Goal: Information Seeking & Learning: Compare options

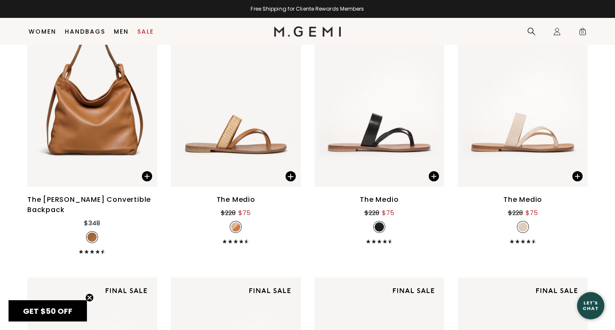
scroll to position [413, 0]
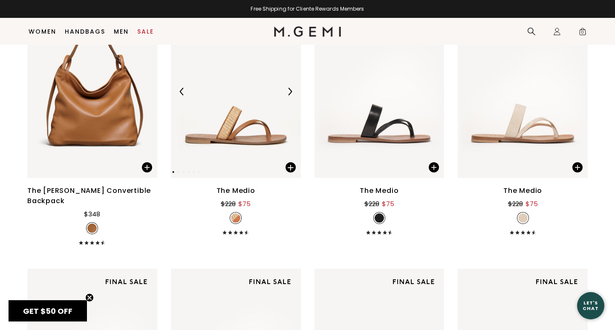
click at [255, 136] on img at bounding box center [236, 91] width 130 height 173
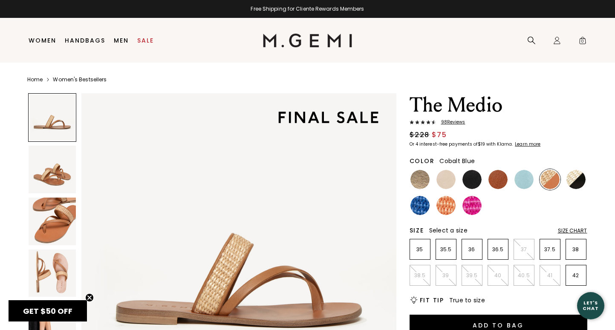
scroll to position [49, 0]
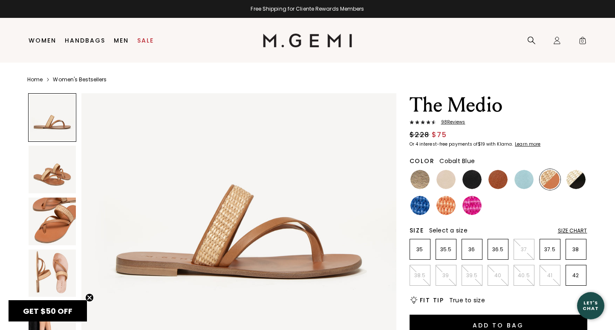
click at [421, 201] on img at bounding box center [419, 205] width 19 height 19
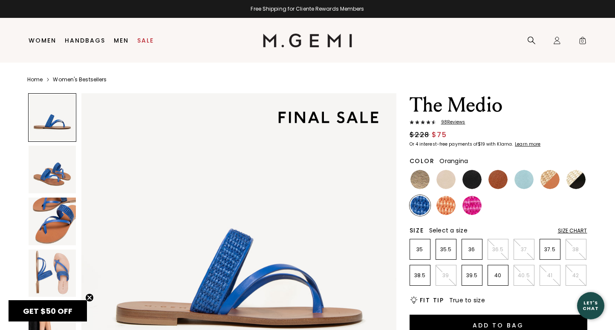
click at [447, 204] on img at bounding box center [445, 205] width 19 height 19
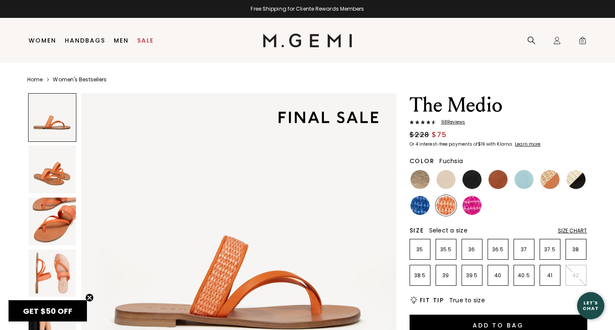
click at [476, 207] on img at bounding box center [471, 205] width 19 height 19
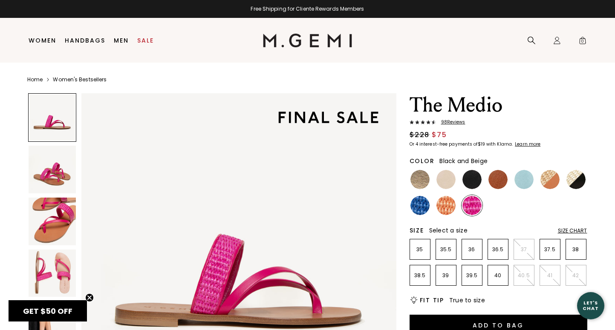
click at [570, 182] on img at bounding box center [575, 179] width 19 height 19
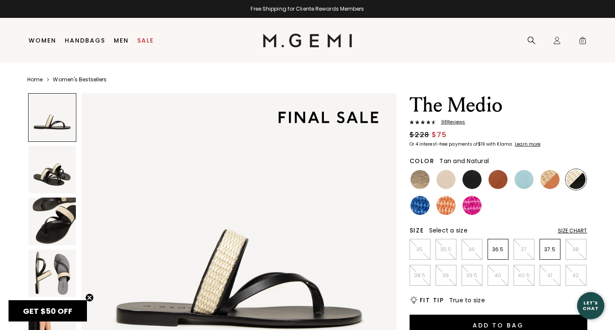
click at [553, 180] on img at bounding box center [549, 179] width 19 height 19
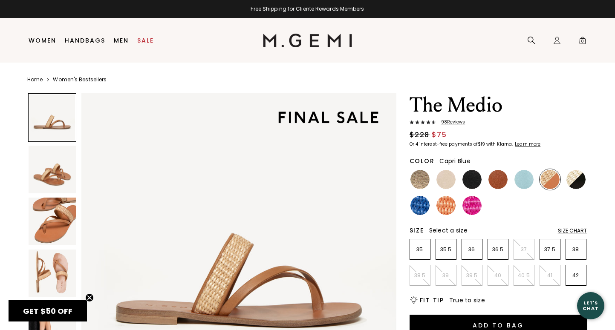
click at [525, 176] on img at bounding box center [523, 179] width 19 height 19
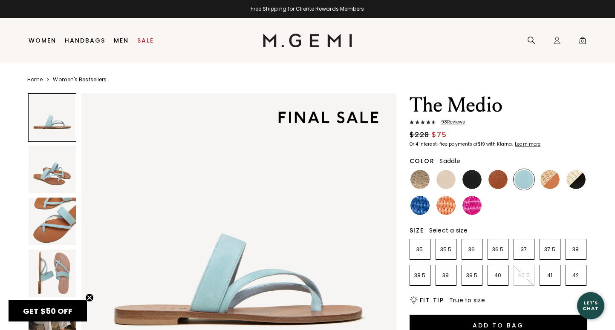
click at [500, 175] on img at bounding box center [497, 179] width 19 height 19
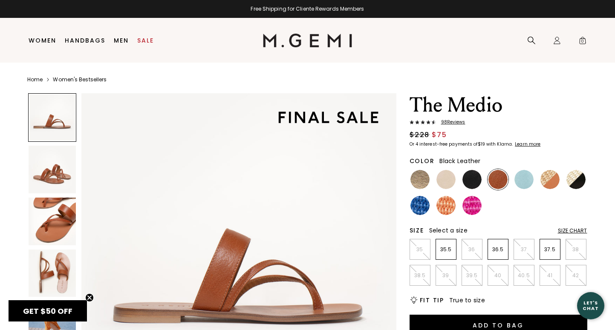
click at [473, 177] on img at bounding box center [471, 179] width 19 height 19
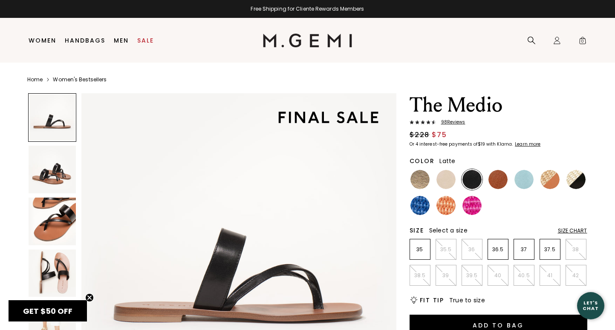
click at [447, 178] on img at bounding box center [445, 179] width 19 height 19
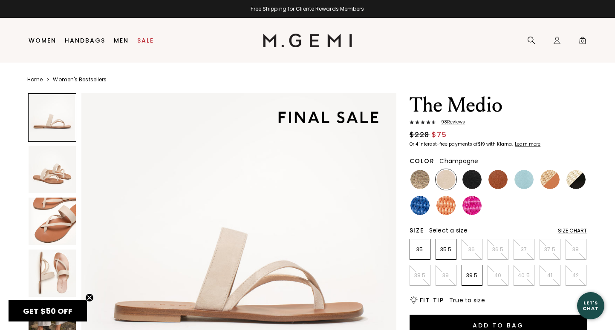
click at [420, 178] on img at bounding box center [419, 179] width 19 height 19
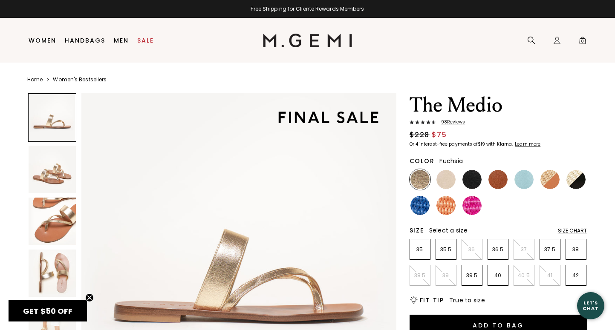
click at [470, 206] on img at bounding box center [471, 205] width 19 height 19
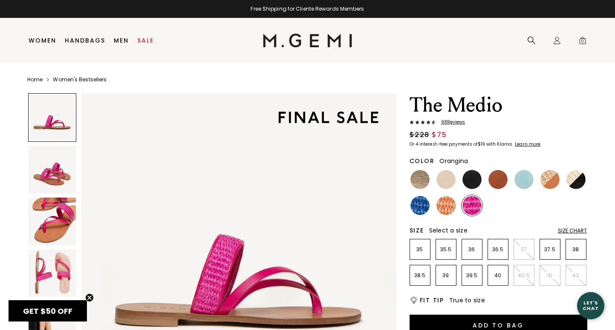
click at [448, 205] on img at bounding box center [445, 205] width 19 height 19
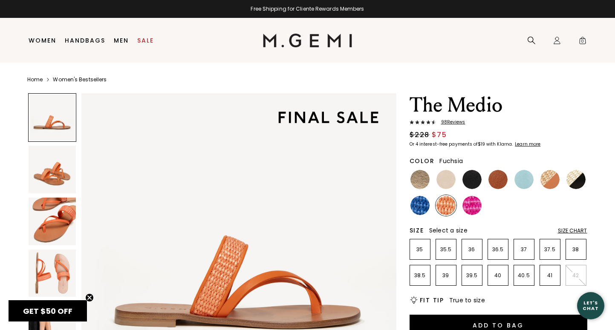
click at [480, 206] on img at bounding box center [471, 205] width 19 height 19
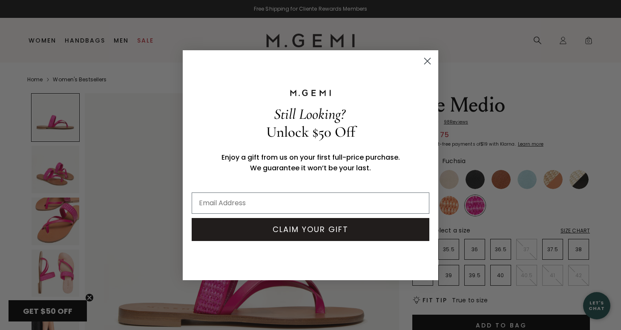
click at [427, 60] on circle "Close dialog" at bounding box center [427, 61] width 14 height 14
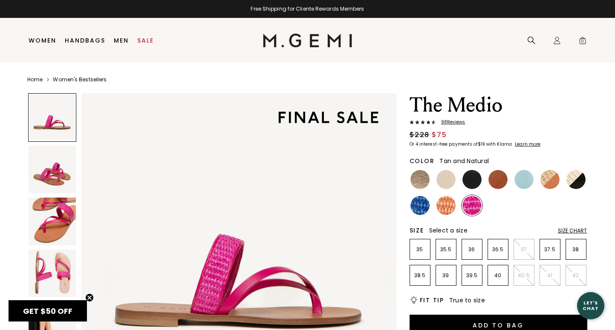
click at [545, 178] on img at bounding box center [549, 179] width 19 height 19
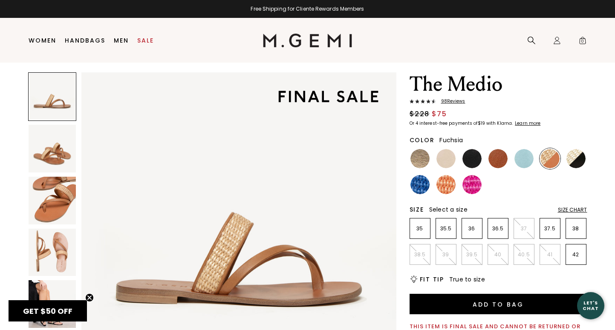
click at [472, 186] on img at bounding box center [471, 184] width 19 height 19
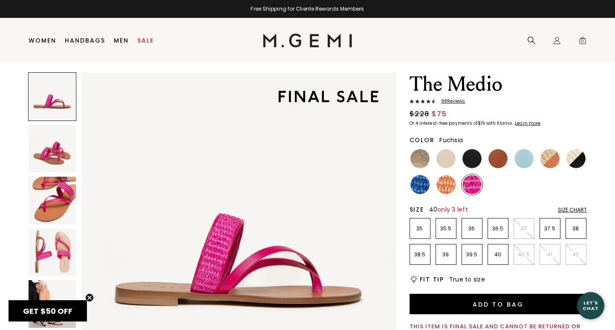
click at [500, 255] on p "40" at bounding box center [498, 254] width 20 height 7
click at [563, 211] on div "Size Chart" at bounding box center [572, 210] width 29 height 7
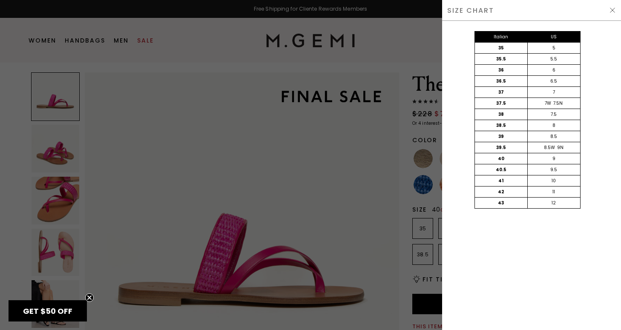
click at [611, 8] on img at bounding box center [612, 10] width 7 height 7
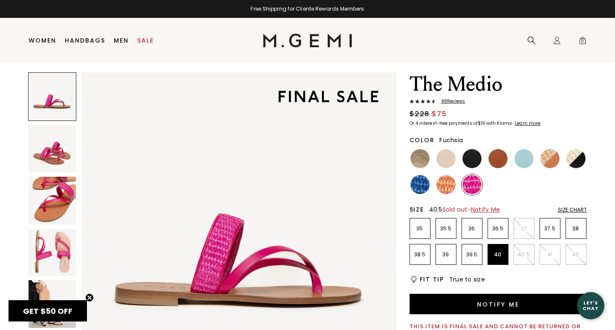
click at [520, 252] on p "40.5" at bounding box center [524, 254] width 20 height 7
click at [552, 156] on img at bounding box center [549, 158] width 19 height 19
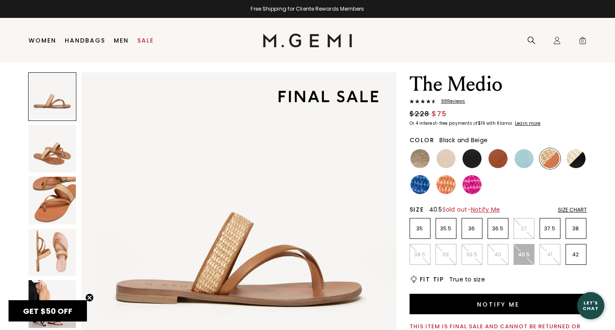
click at [573, 160] on img at bounding box center [575, 158] width 19 height 19
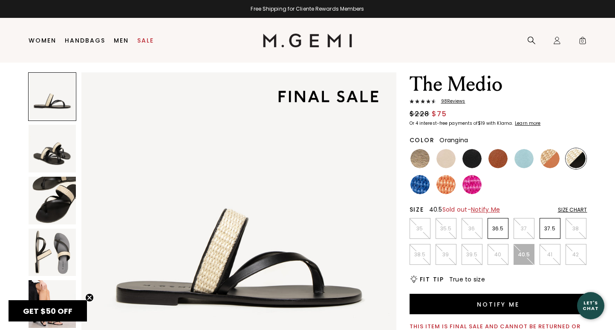
click at [444, 186] on img at bounding box center [445, 184] width 19 height 19
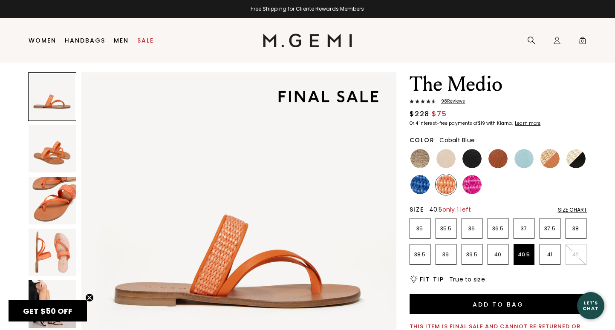
click at [421, 185] on img at bounding box center [419, 184] width 19 height 19
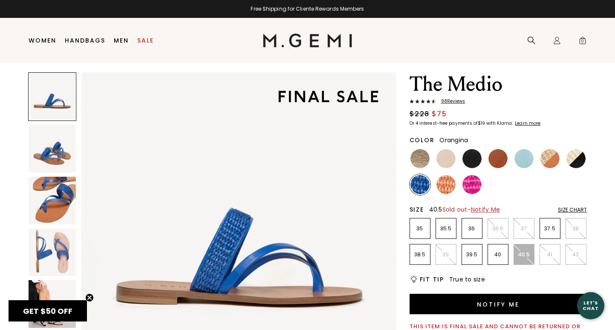
click at [443, 187] on img at bounding box center [445, 184] width 19 height 19
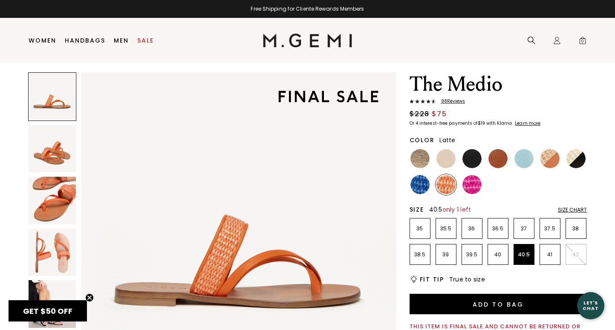
click at [446, 161] on img at bounding box center [445, 158] width 19 height 19
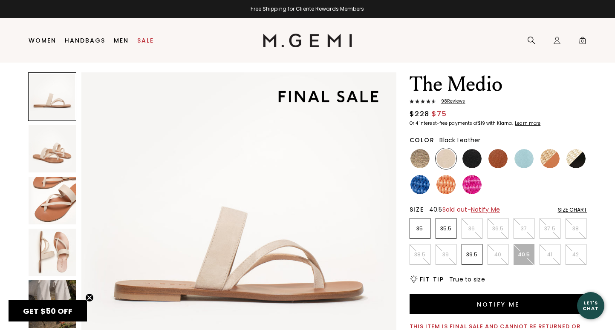
click at [472, 160] on img at bounding box center [471, 158] width 19 height 19
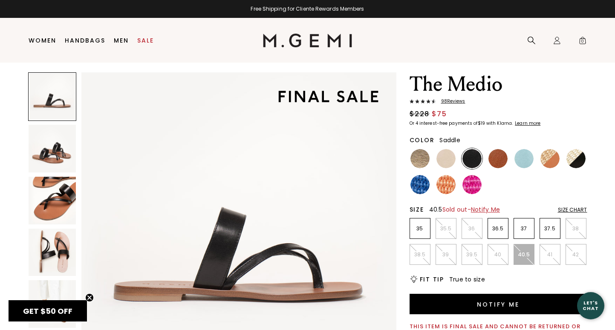
click at [500, 159] on img at bounding box center [497, 158] width 19 height 19
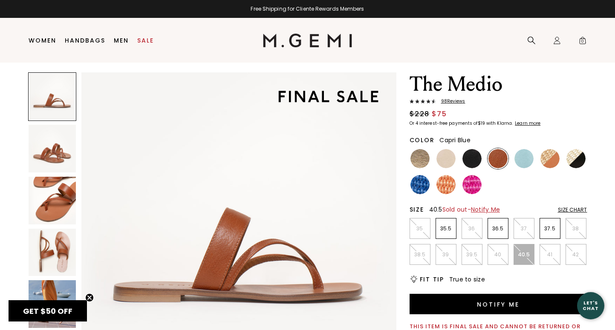
click at [524, 159] on img at bounding box center [523, 158] width 19 height 19
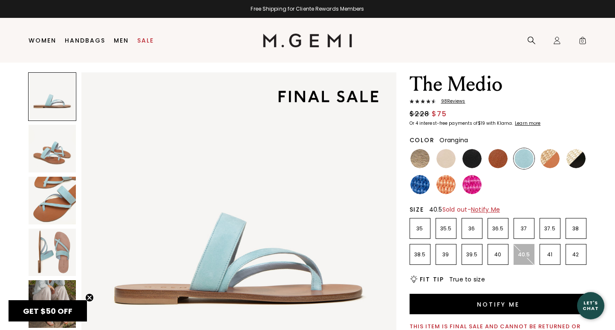
click at [449, 185] on img at bounding box center [445, 184] width 19 height 19
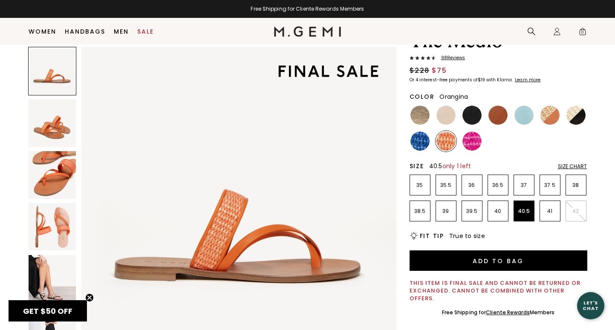
scroll to position [47, 0]
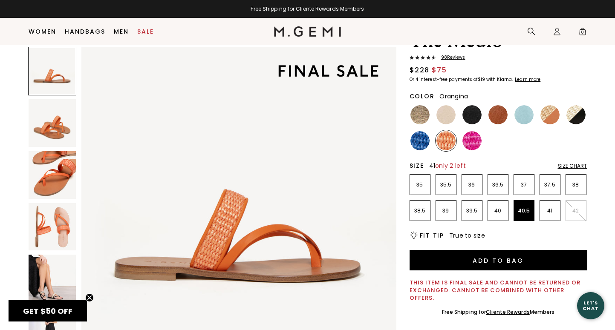
click at [549, 207] on p "41" at bounding box center [550, 210] width 20 height 7
click at [575, 114] on img at bounding box center [575, 114] width 19 height 19
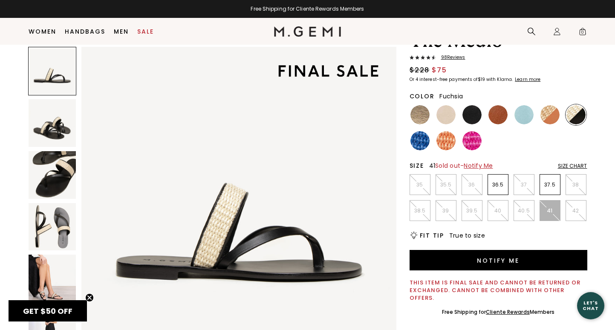
click at [471, 141] on img at bounding box center [471, 140] width 19 height 19
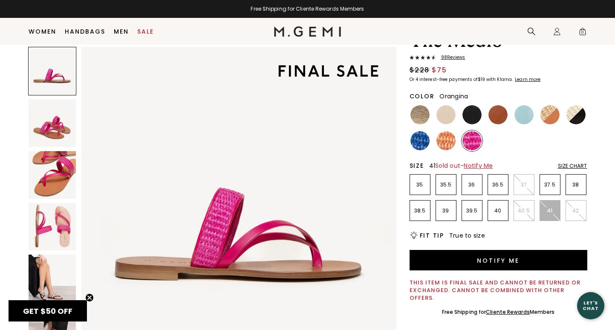
click at [443, 142] on img at bounding box center [445, 140] width 19 height 19
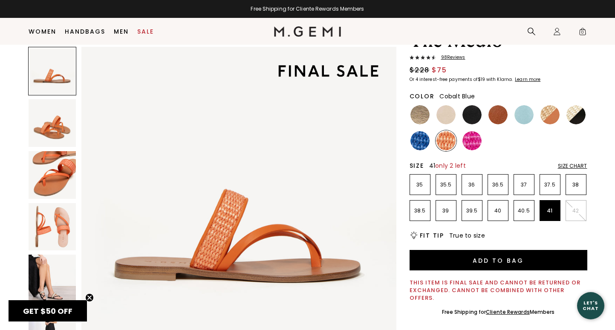
click at [420, 142] on img at bounding box center [419, 140] width 19 height 19
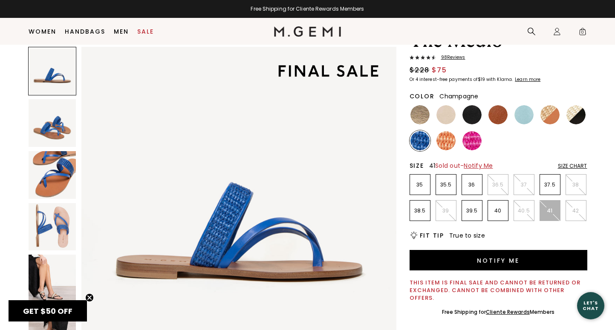
click at [420, 115] on img at bounding box center [419, 114] width 19 height 19
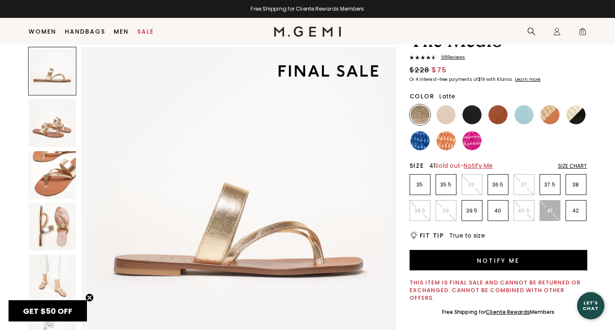
click at [448, 112] on img at bounding box center [445, 114] width 19 height 19
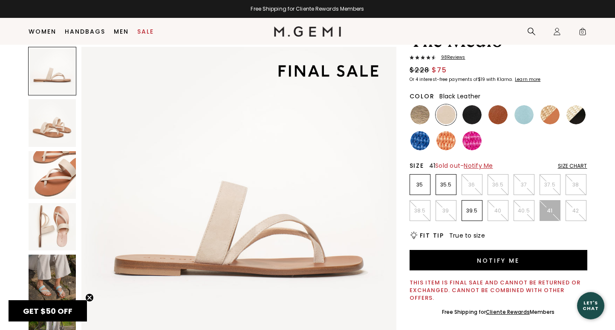
click at [471, 114] on img at bounding box center [471, 114] width 19 height 19
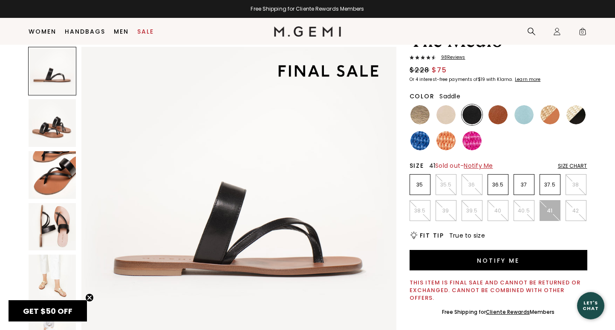
click at [495, 115] on img at bounding box center [497, 114] width 19 height 19
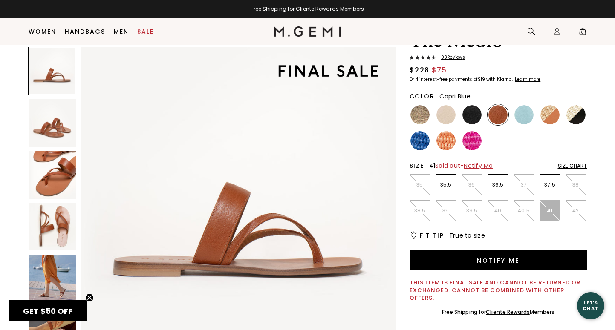
click at [523, 115] on img at bounding box center [523, 114] width 19 height 19
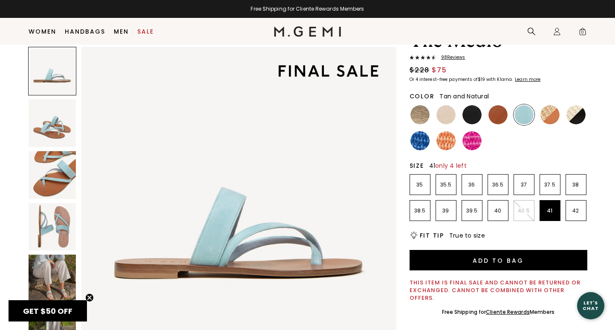
click at [551, 114] on img at bounding box center [549, 114] width 19 height 19
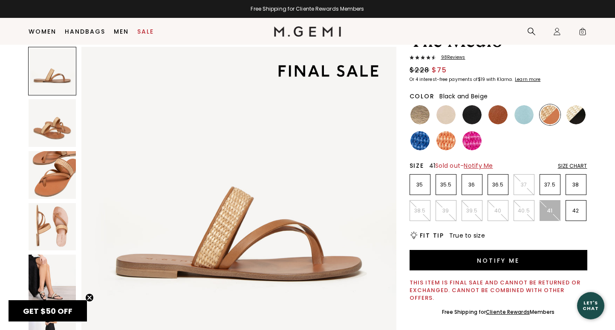
click at [574, 115] on img at bounding box center [575, 114] width 19 height 19
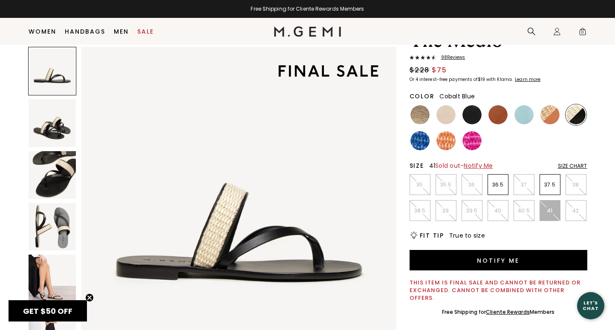
click at [420, 145] on img at bounding box center [419, 140] width 19 height 19
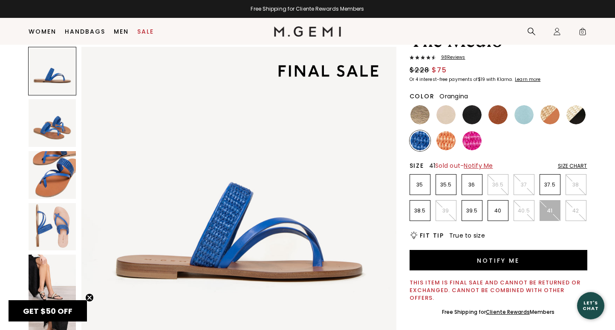
click at [443, 146] on img at bounding box center [445, 140] width 19 height 19
